Goal: Navigation & Orientation: Find specific page/section

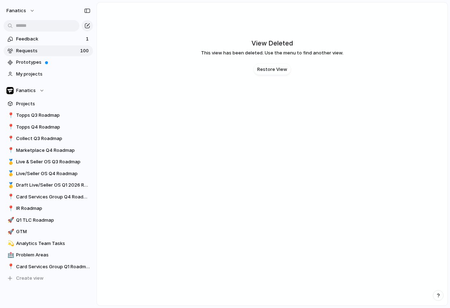
click at [29, 50] on span "Requests" at bounding box center [47, 50] width 62 height 7
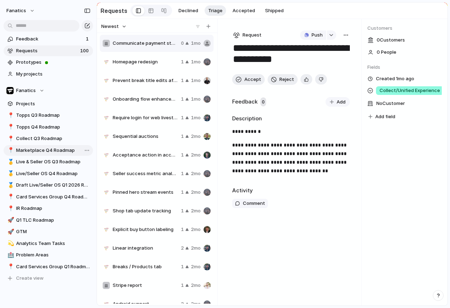
click at [42, 150] on span "Marketplace Q4 Roadmap" at bounding box center [53, 150] width 74 height 7
